Goal: Transaction & Acquisition: Subscribe to service/newsletter

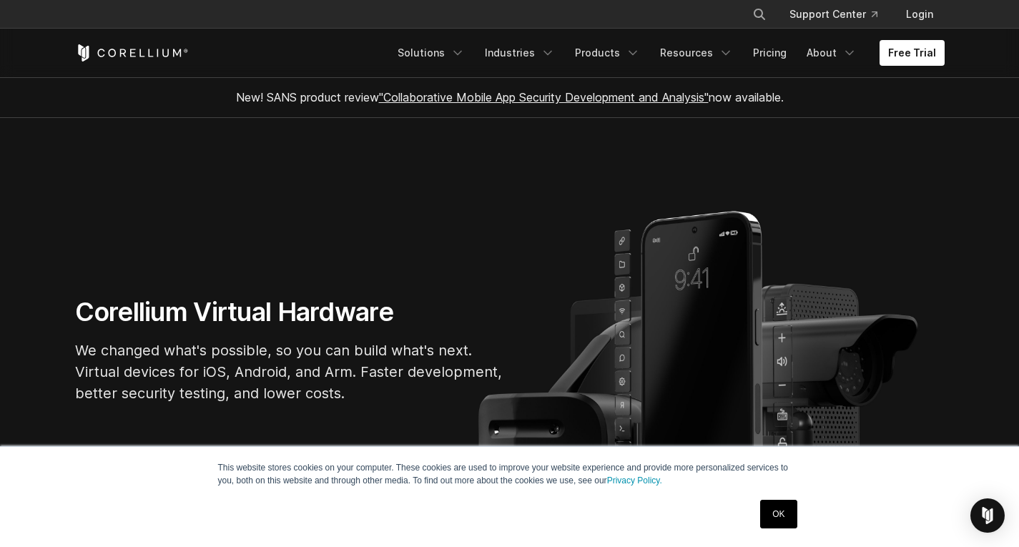
click at [771, 511] on link "OK" at bounding box center [778, 514] width 36 height 29
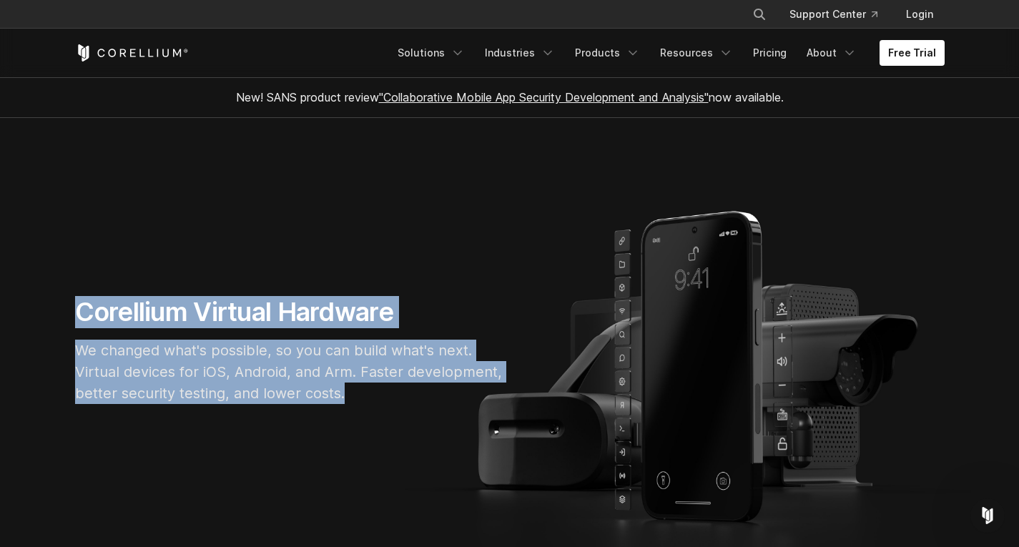
drag, startPoint x: 76, startPoint y: 317, endPoint x: 368, endPoint y: 395, distance: 302.6
click at [368, 395] on div "Corellium Virtual Hardware We changed what's possible, so you can build what's …" at bounding box center [290, 355] width 458 height 119
copy div "Corellium Virtual Hardware We changed what's possible, so you can build what's …"
click at [435, 228] on section "Corellium Virtual Hardware We changed what's possible, so you can build what's …" at bounding box center [509, 356] width 1019 height 476
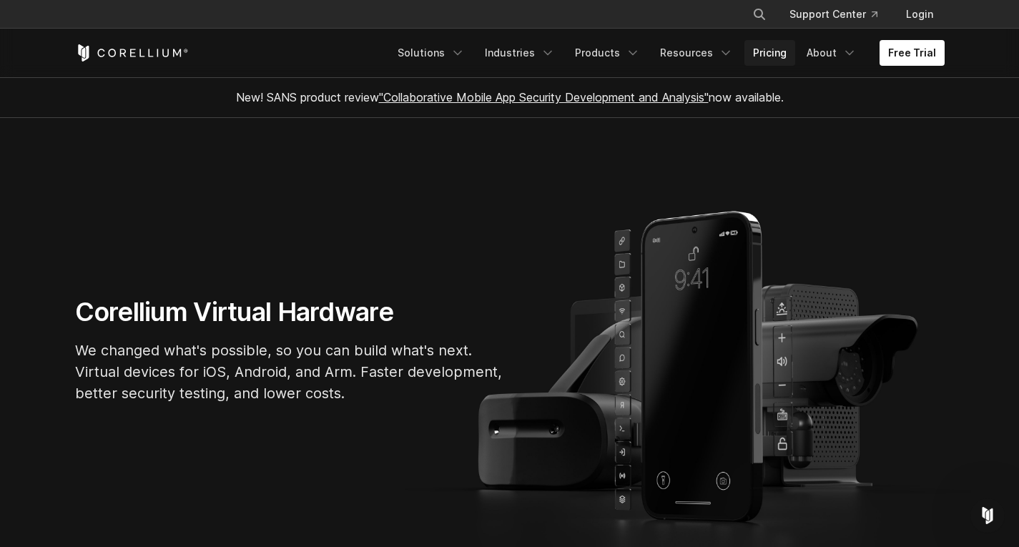
click at [775, 54] on link "Pricing" at bounding box center [769, 53] width 51 height 26
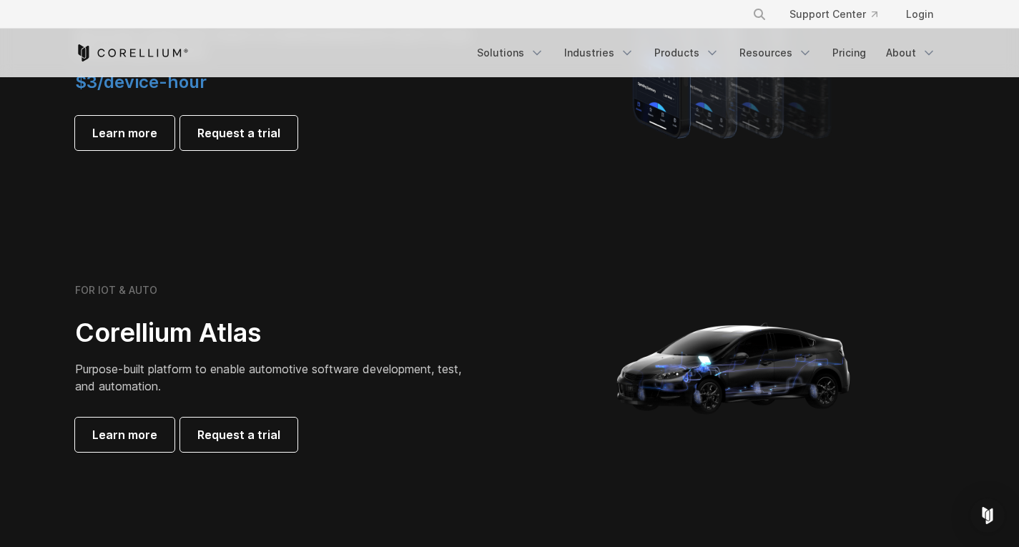
scroll to position [1201, 0]
